Goal: Check status: Check status

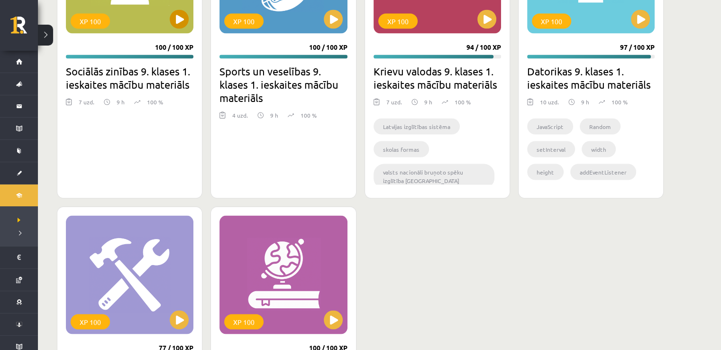
scroll to position [1608, 0]
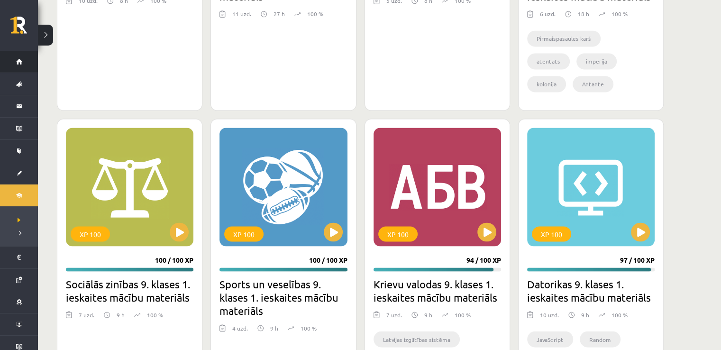
drag, startPoint x: 74, startPoint y: 90, endPoint x: 10, endPoint y: 65, distance: 68.6
click at [9, 65] on li "Sākums" at bounding box center [19, 62] width 38 height 22
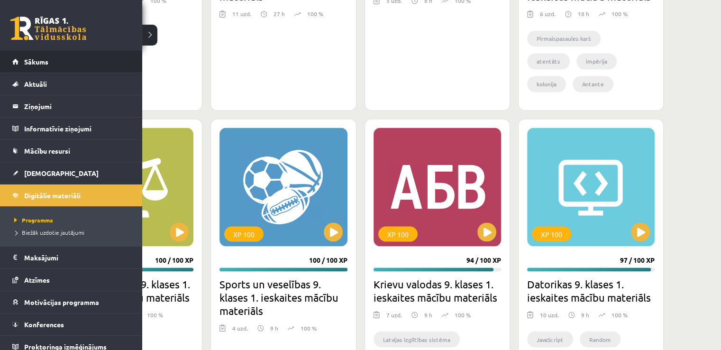
click at [10, 65] on li "Sākums" at bounding box center [71, 62] width 142 height 22
click at [25, 59] on span "Sākums" at bounding box center [36, 61] width 24 height 9
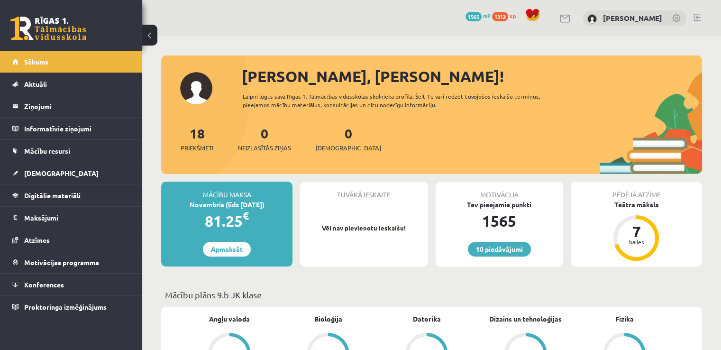
click at [698, 16] on link at bounding box center [697, 18] width 7 height 8
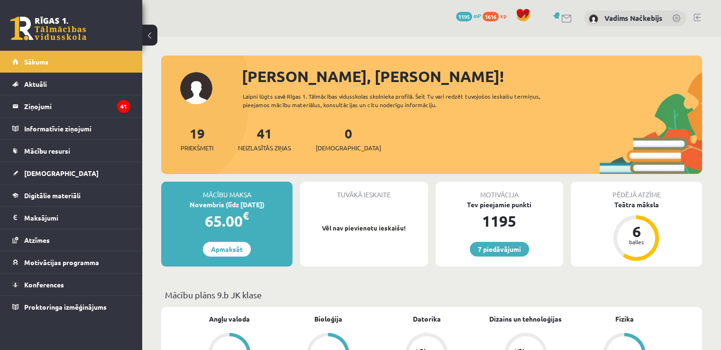
click at [700, 17] on link at bounding box center [697, 18] width 7 height 8
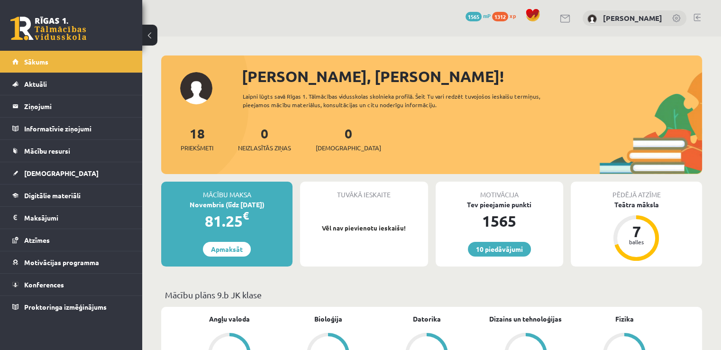
click at [695, 17] on link at bounding box center [697, 18] width 7 height 8
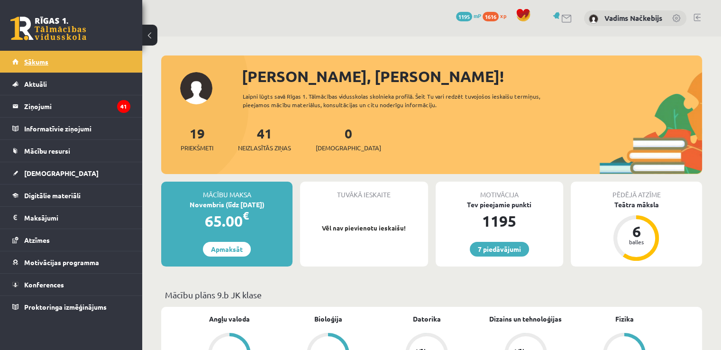
click at [70, 63] on link "Sākums" at bounding box center [71, 62] width 118 height 22
click at [337, 150] on span "[DEMOGRAPHIC_DATA]" at bounding box center [348, 147] width 65 height 9
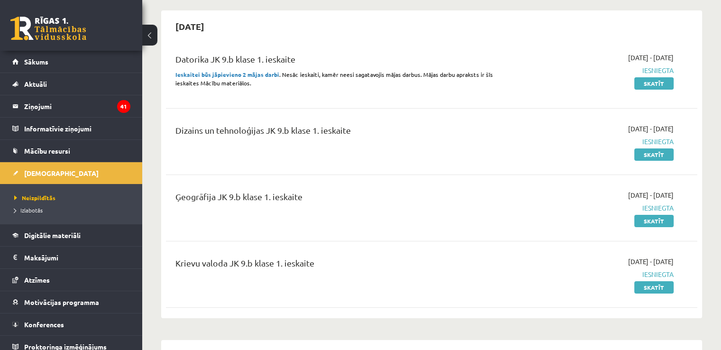
scroll to position [95, 0]
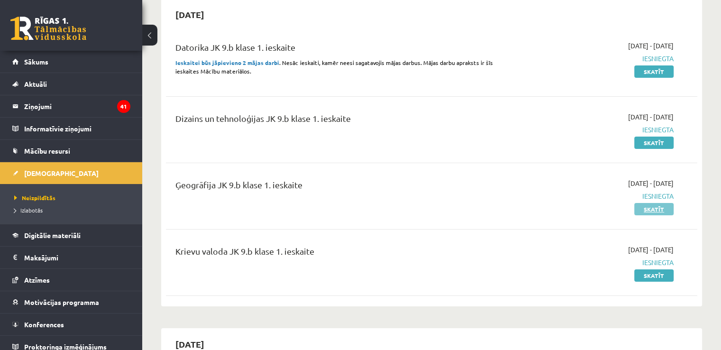
click at [658, 213] on link "Skatīt" at bounding box center [654, 209] width 39 height 12
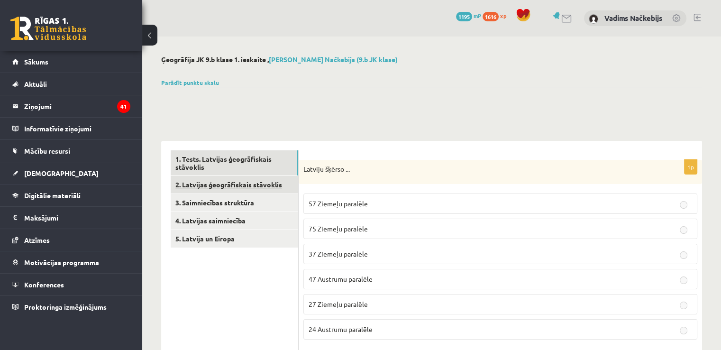
click at [250, 186] on link "2. Latvijas ģeogrāfiskais stāvoklis" at bounding box center [235, 185] width 128 height 18
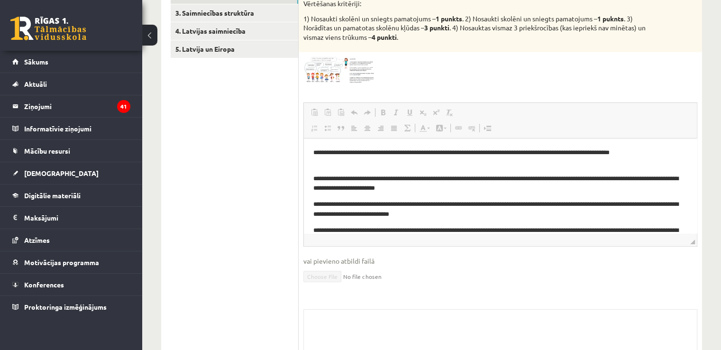
scroll to position [95, 0]
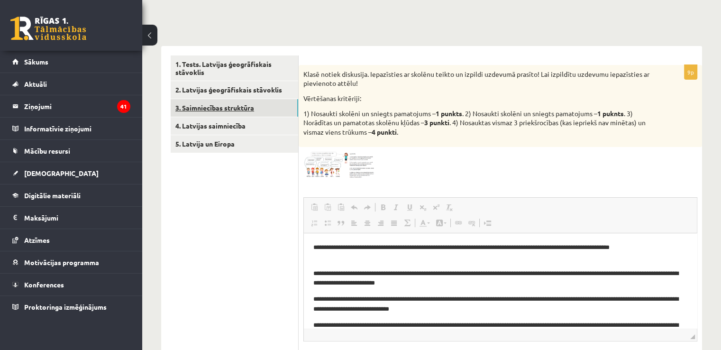
click at [240, 104] on link "3. Saimniecības struktūra" at bounding box center [235, 108] width 128 height 18
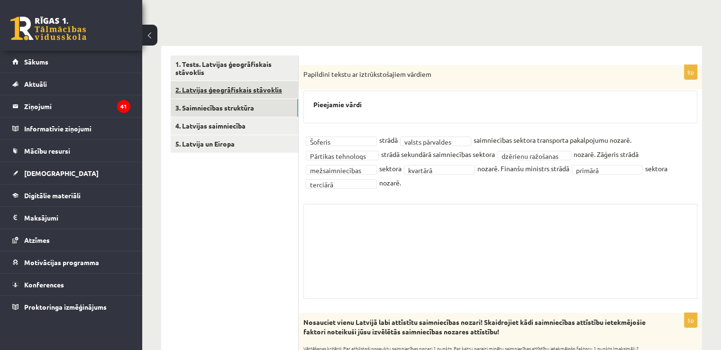
scroll to position [0, 0]
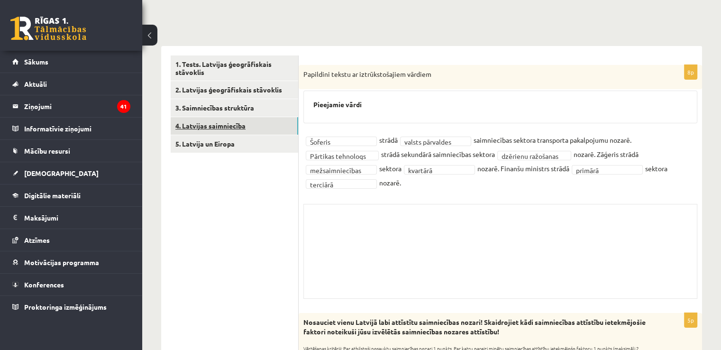
click at [218, 128] on link "4. Latvijas saimniecība" at bounding box center [235, 126] width 128 height 18
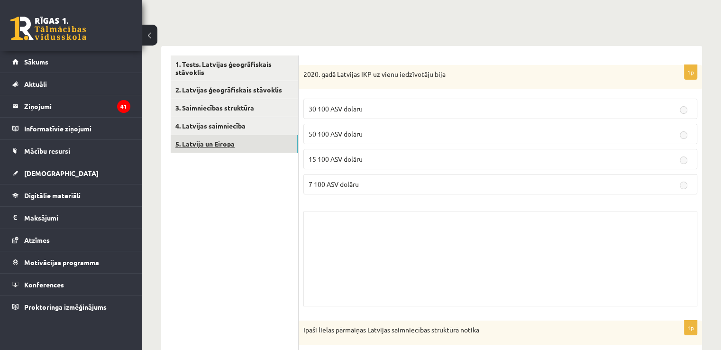
click at [221, 143] on link "5. Latvija un Eiropa" at bounding box center [235, 144] width 128 height 18
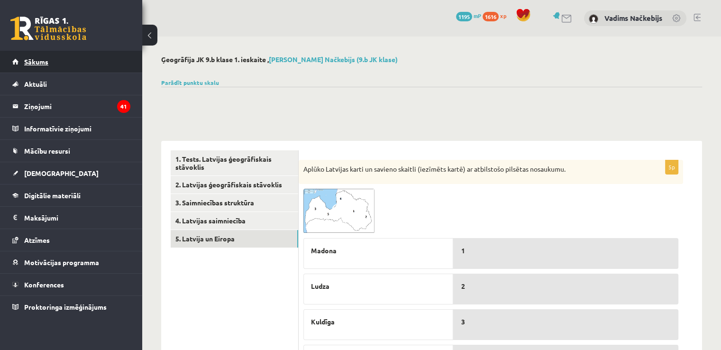
click at [32, 65] on link "Sākums" at bounding box center [71, 62] width 118 height 22
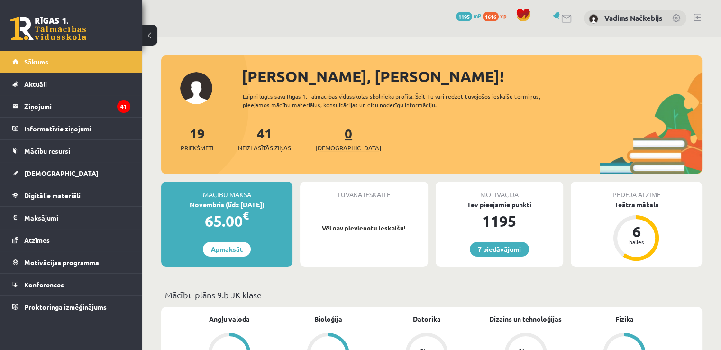
click at [340, 148] on span "[DEMOGRAPHIC_DATA]" at bounding box center [348, 147] width 65 height 9
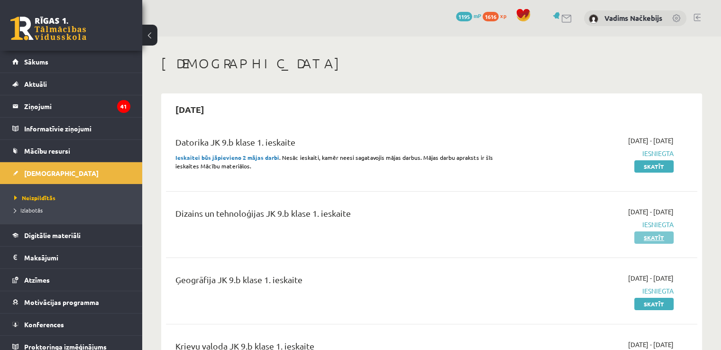
click at [653, 235] on link "Skatīt" at bounding box center [654, 237] width 39 height 12
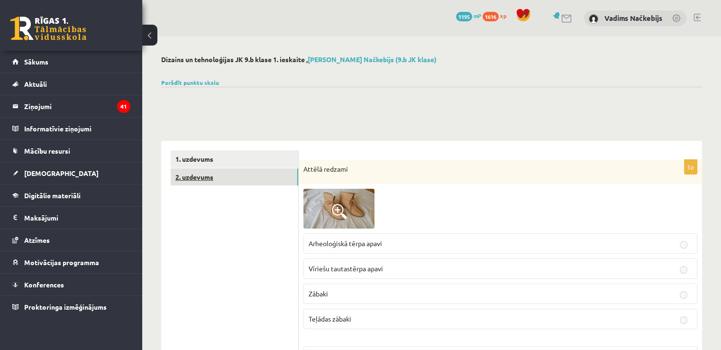
click at [218, 177] on link "2. uzdevums" at bounding box center [235, 177] width 128 height 18
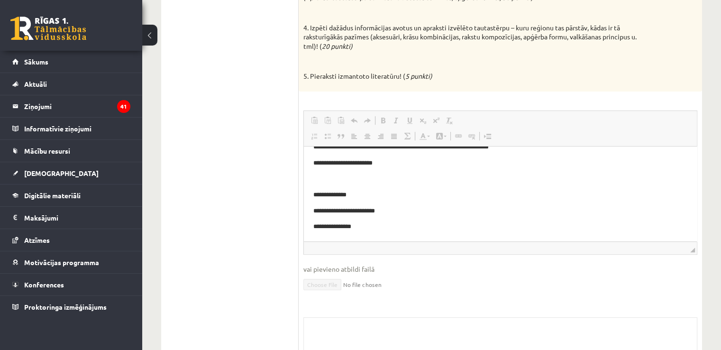
scroll to position [356, 0]
